Goal: Task Accomplishment & Management: Use online tool/utility

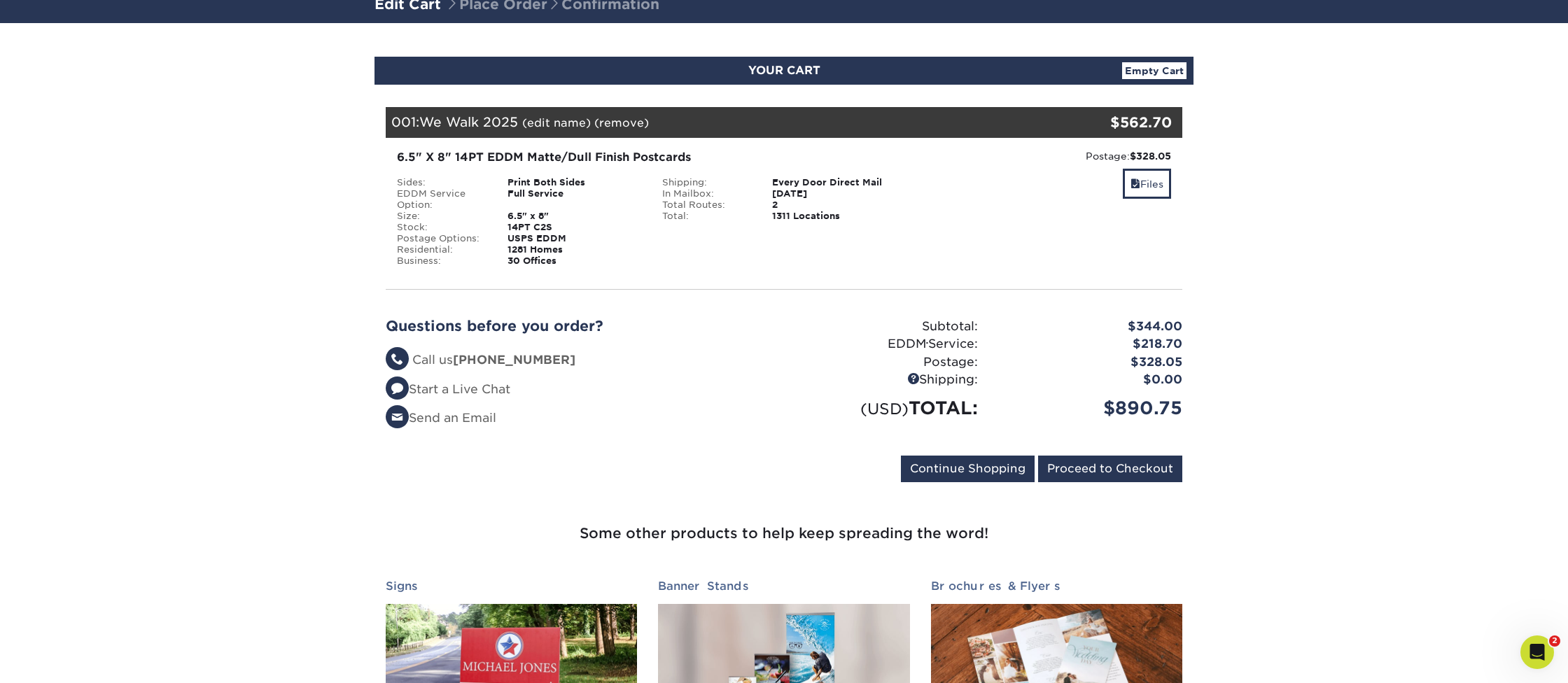
scroll to position [104, 0]
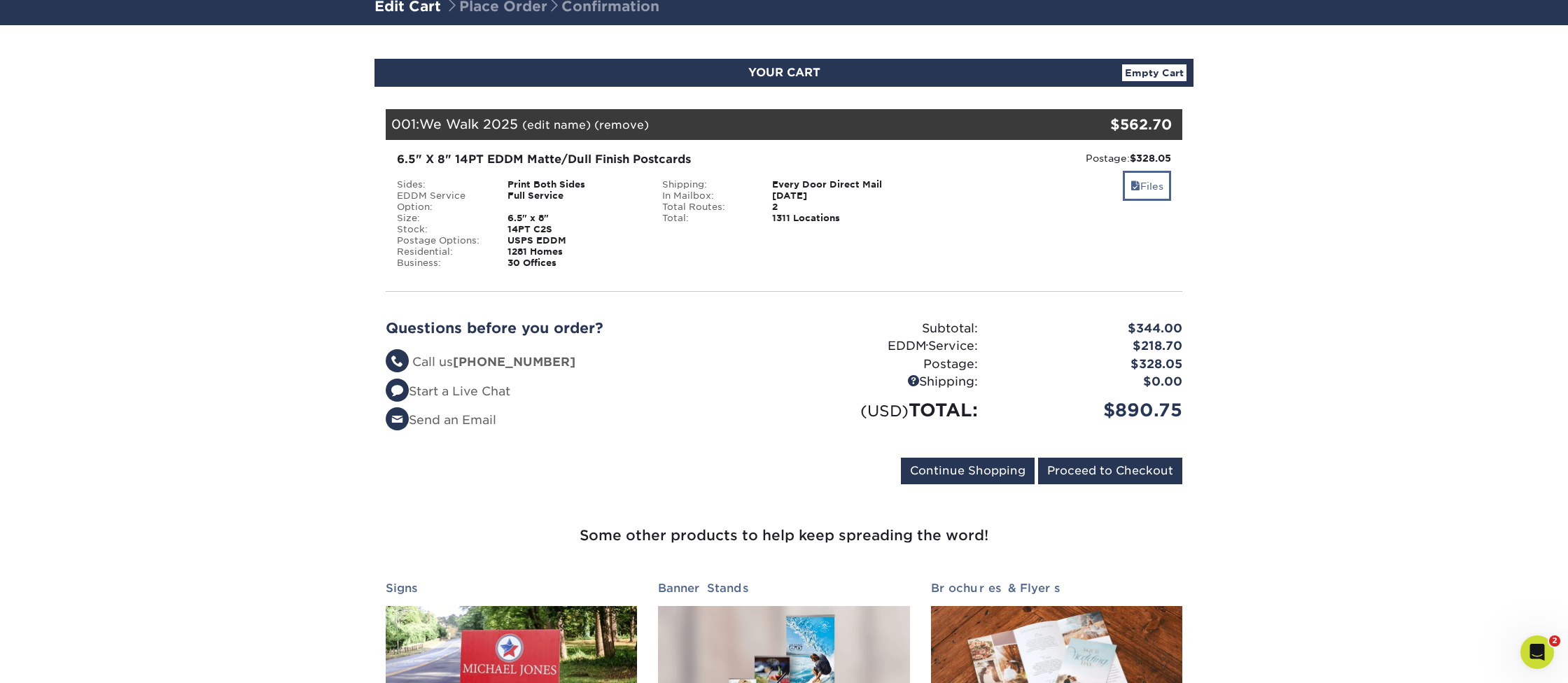
click at [1142, 188] on link "Files" at bounding box center [1147, 185] width 48 height 30
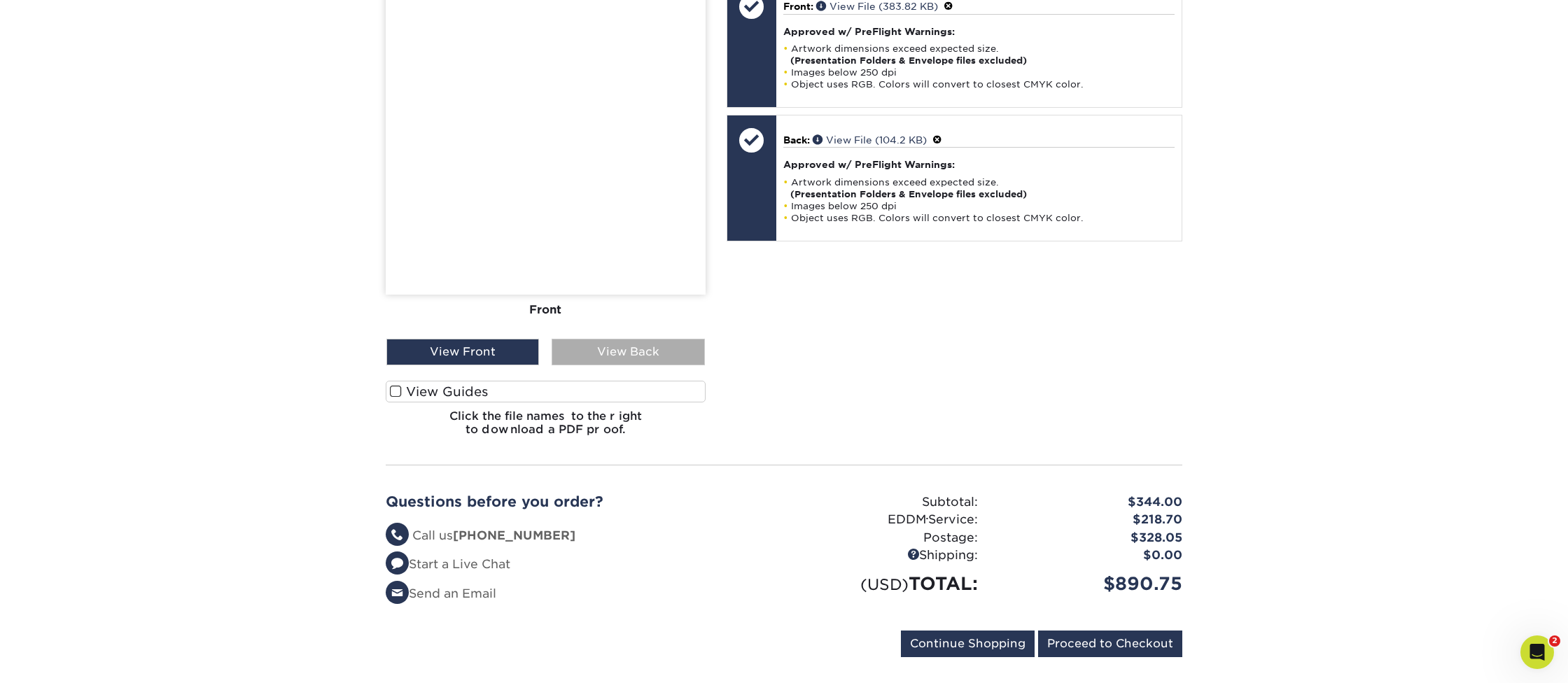
scroll to position [511, 0]
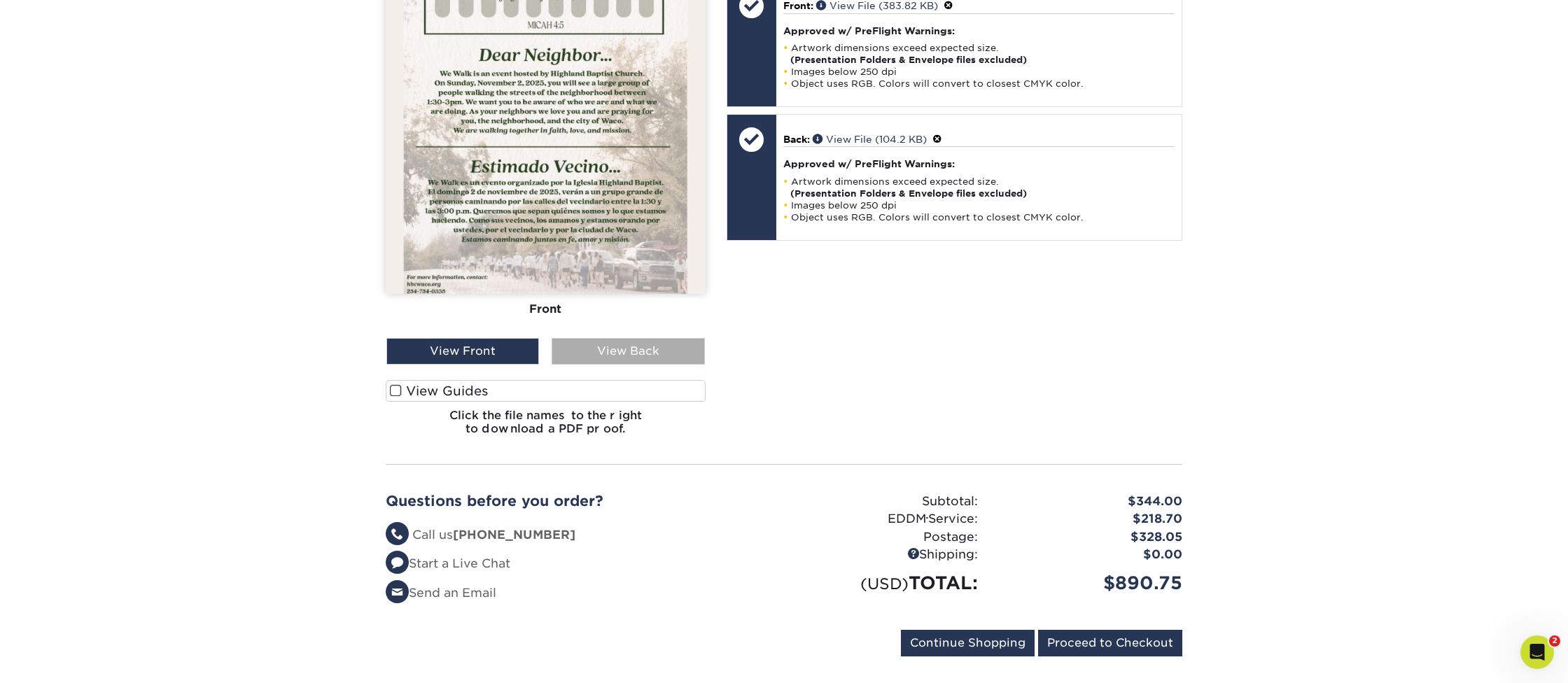
click at [629, 355] on div "View Back" at bounding box center [627, 351] width 152 height 26
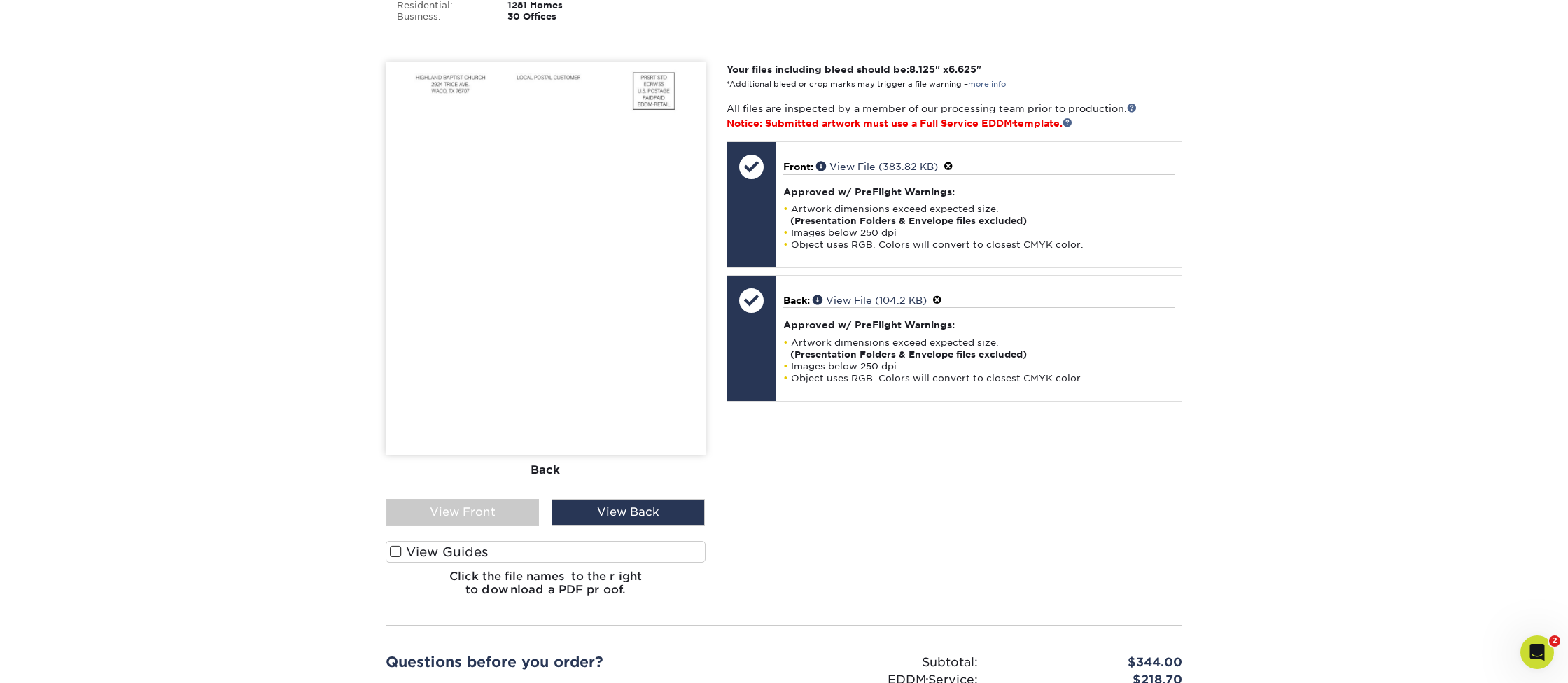
scroll to position [378, 0]
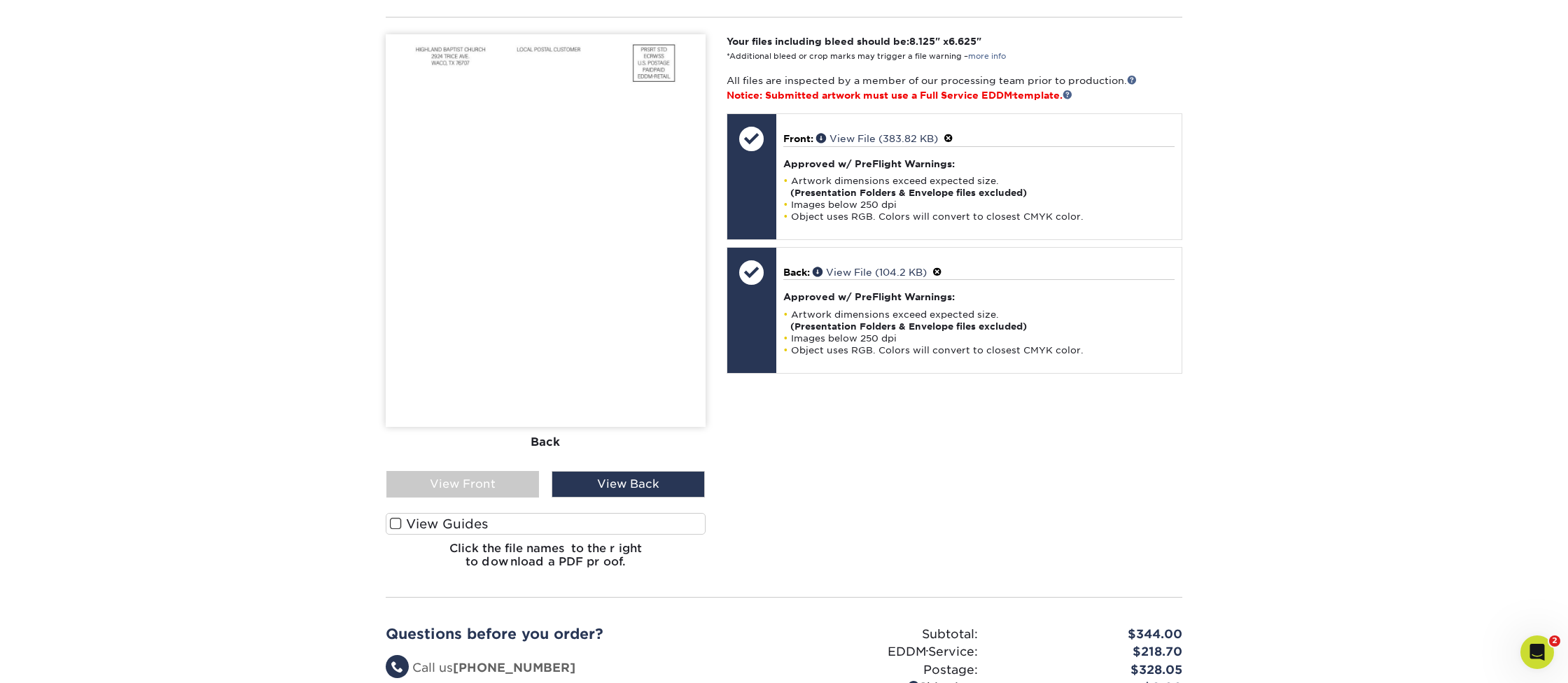
click at [397, 522] on span at bounding box center [396, 524] width 12 height 14
click at [0, 0] on input "View Guides" at bounding box center [0, 0] width 0 height 0
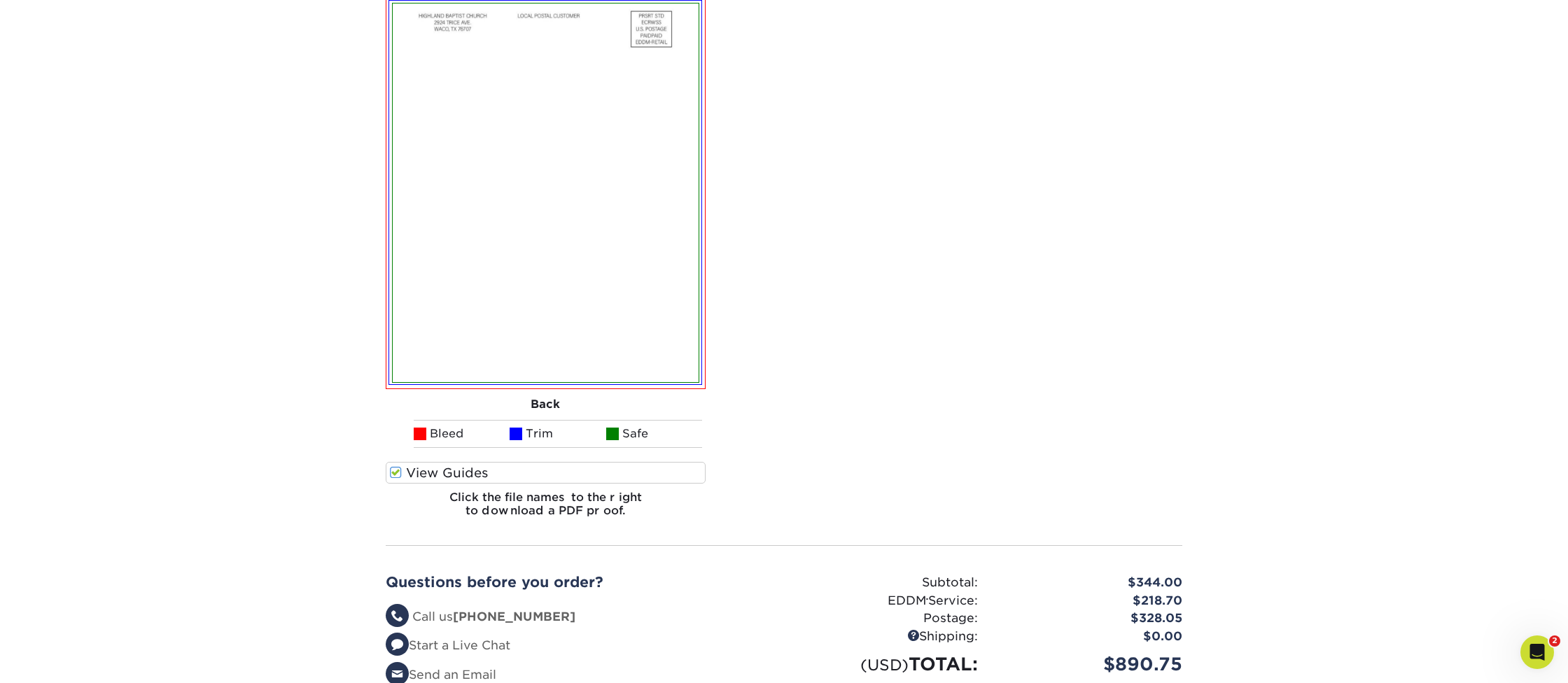
scroll to position [838, 0]
click at [393, 472] on span at bounding box center [396, 473] width 12 height 14
click at [0, 0] on input "View Guides" at bounding box center [0, 0] width 0 height 0
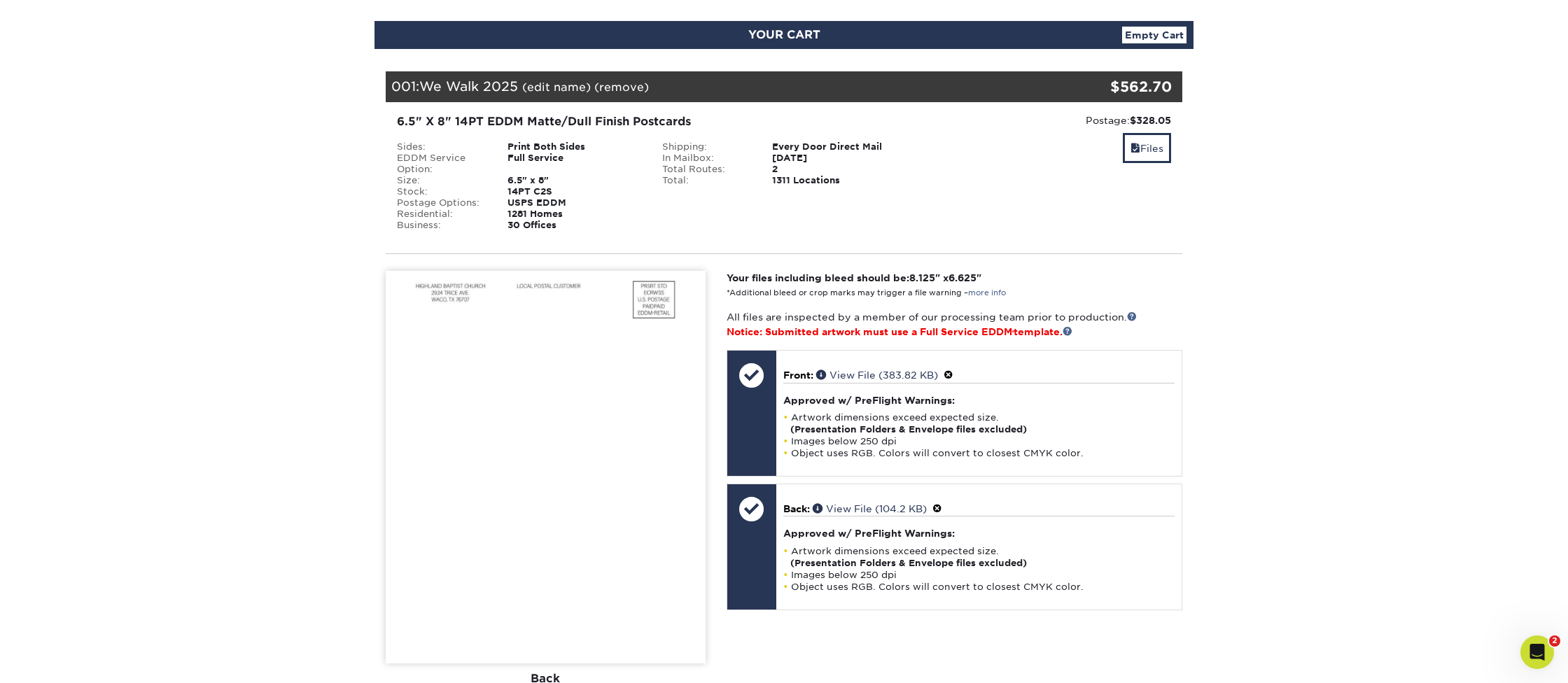
scroll to position [143, 0]
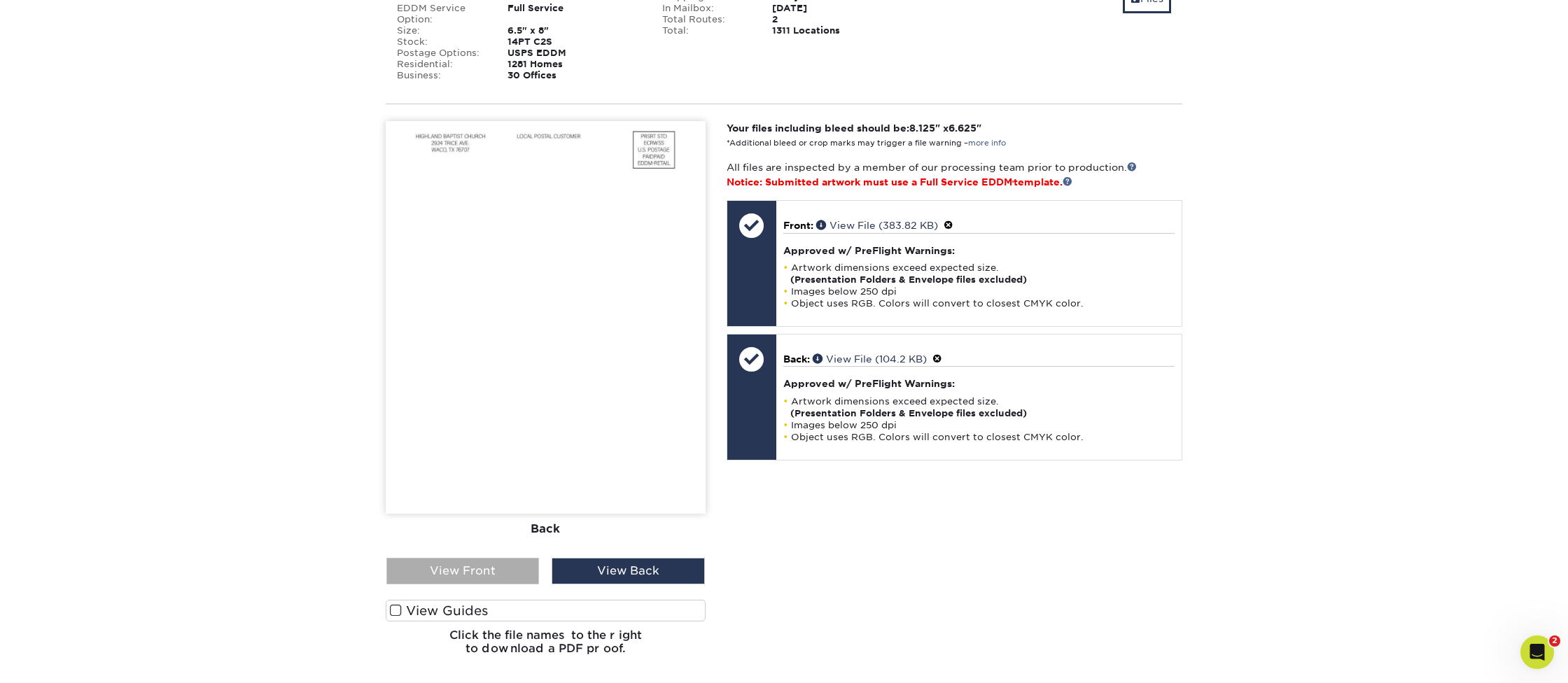
click at [457, 572] on div "View Front" at bounding box center [462, 570] width 152 height 26
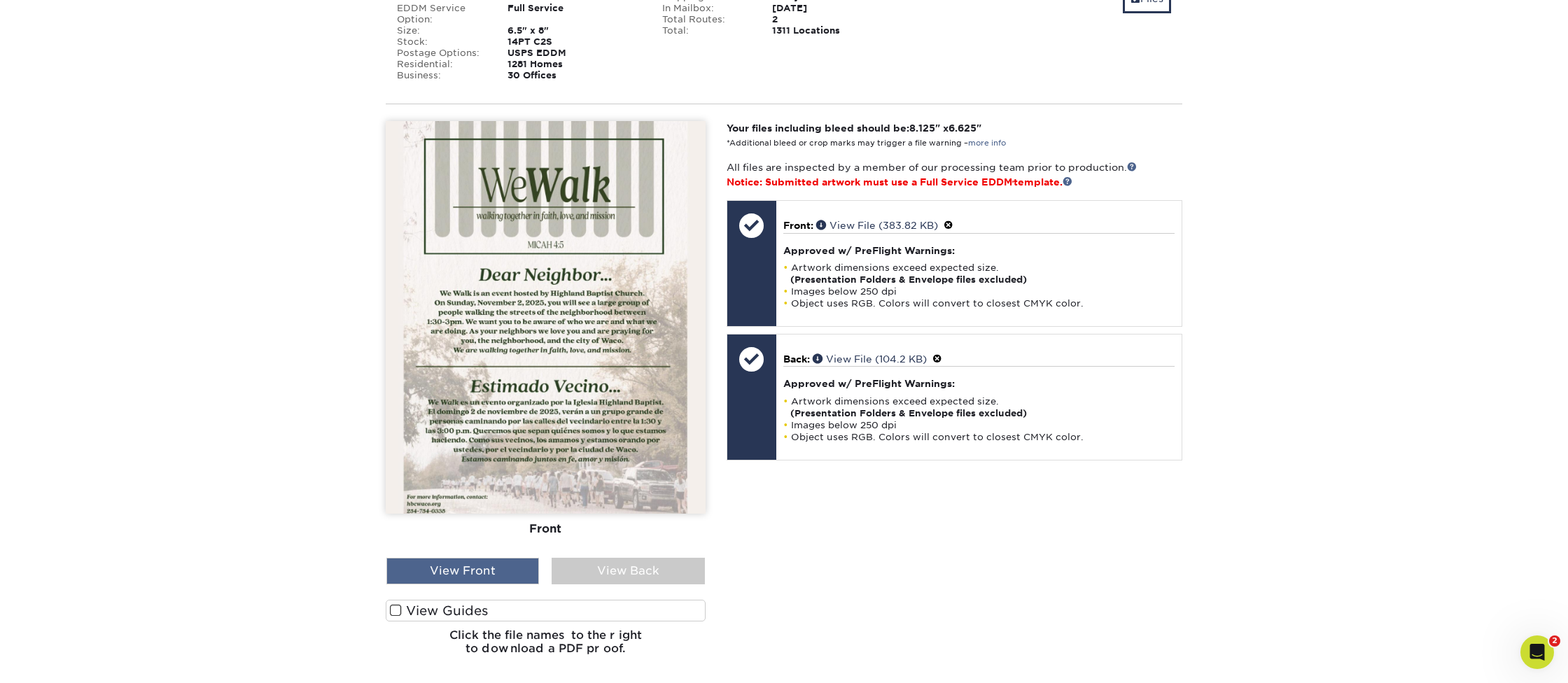
scroll to position [290, 0]
click at [399, 612] on span at bounding box center [396, 612] width 12 height 14
click at [0, 0] on input "View Guides" at bounding box center [0, 0] width 0 height 0
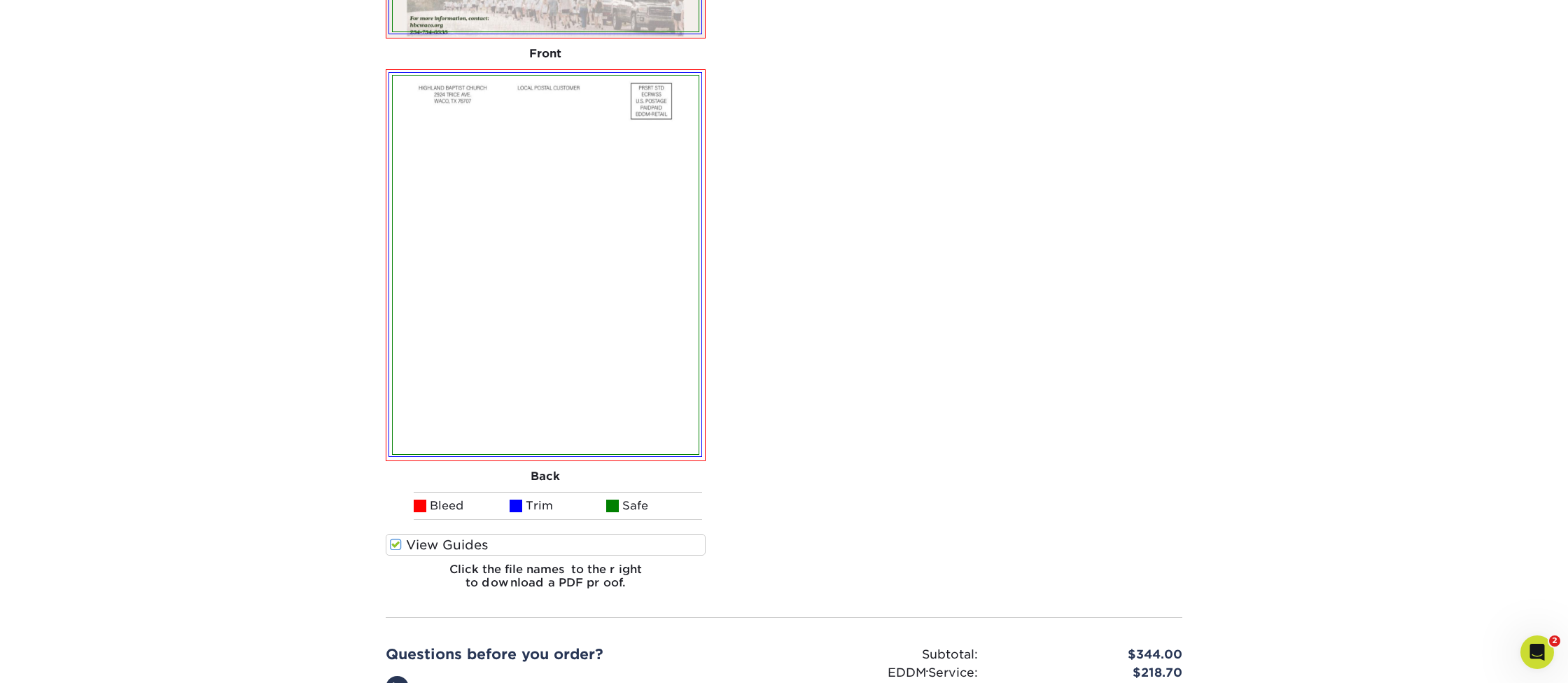
click at [396, 547] on span at bounding box center [396, 545] width 12 height 14
click at [0, 0] on input "View Guides" at bounding box center [0, 0] width 0 height 0
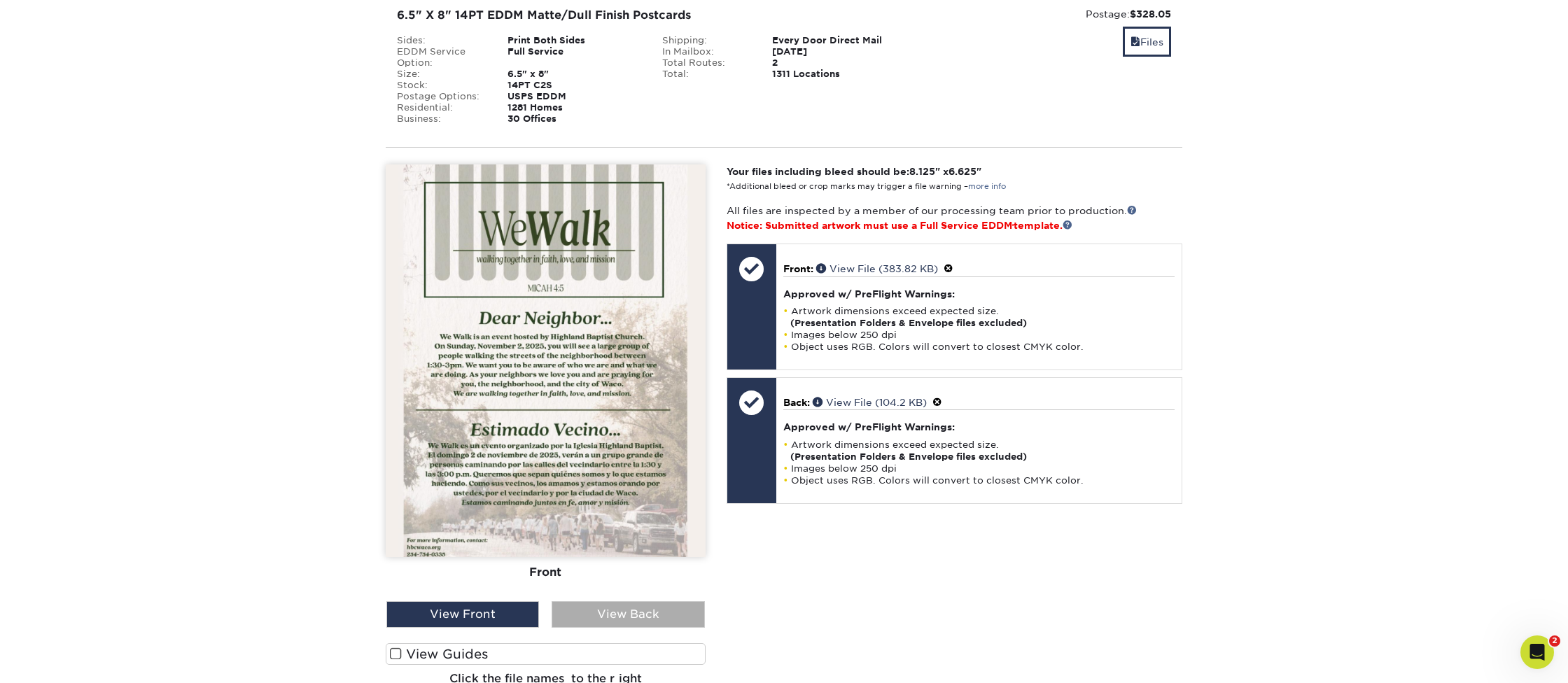
scroll to position [247, 0]
